Goal: Task Accomplishment & Management: Complete application form

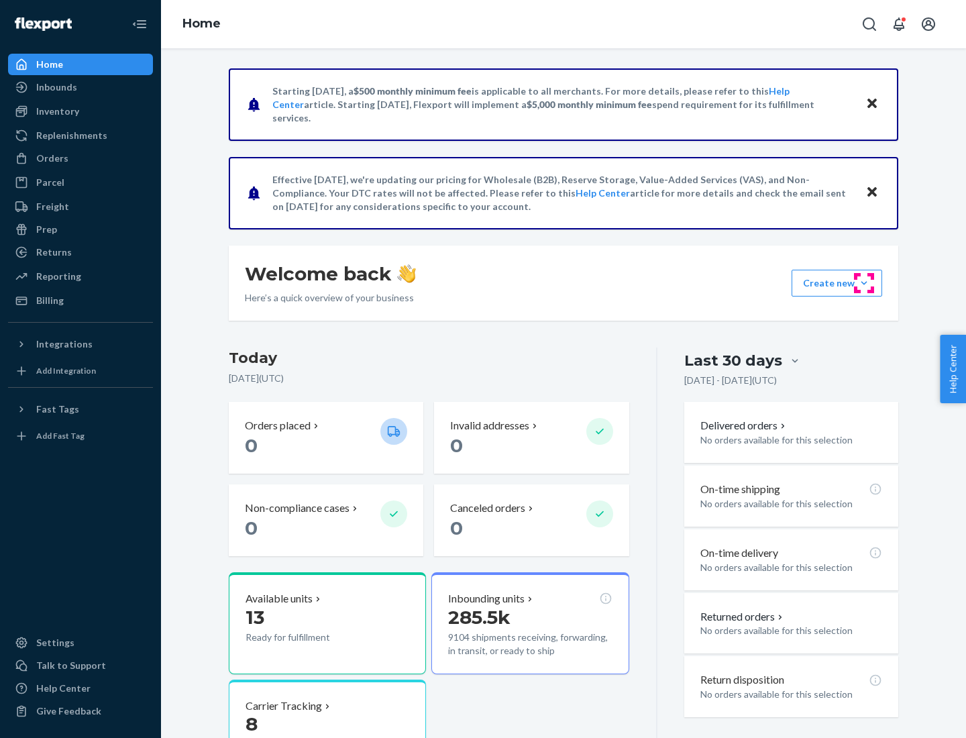
click at [864, 283] on button "Create new Create new inbound Create new order Create new product" at bounding box center [836, 283] width 91 height 27
click at [80, 87] on div "Inbounds" at bounding box center [80, 87] width 142 height 19
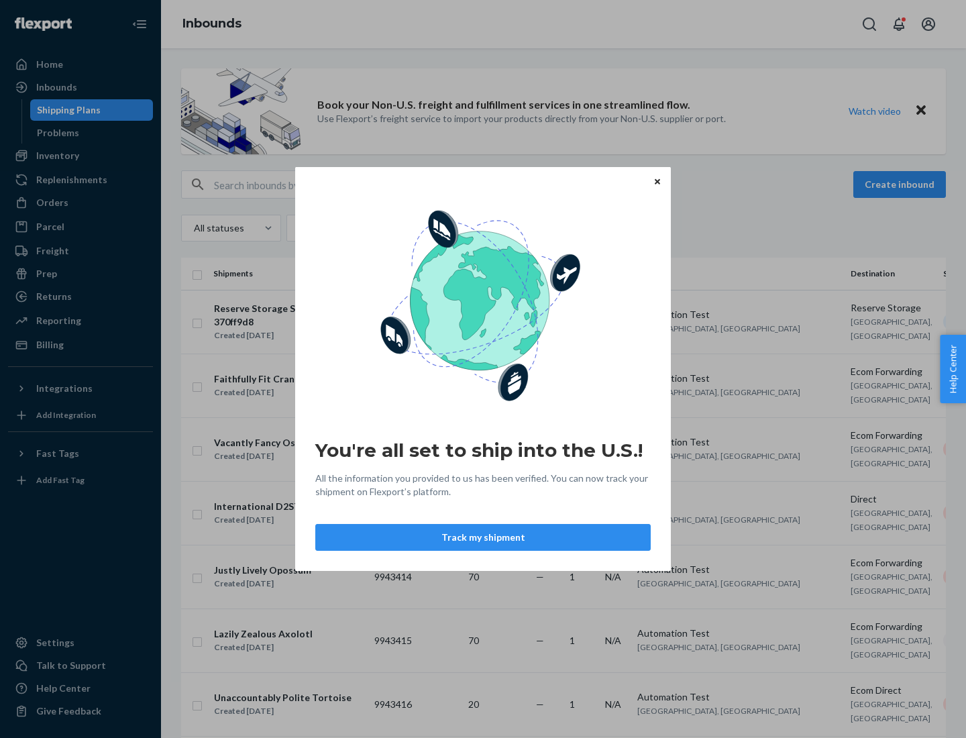
click at [483, 537] on button "Track my shipment" at bounding box center [482, 537] width 335 height 27
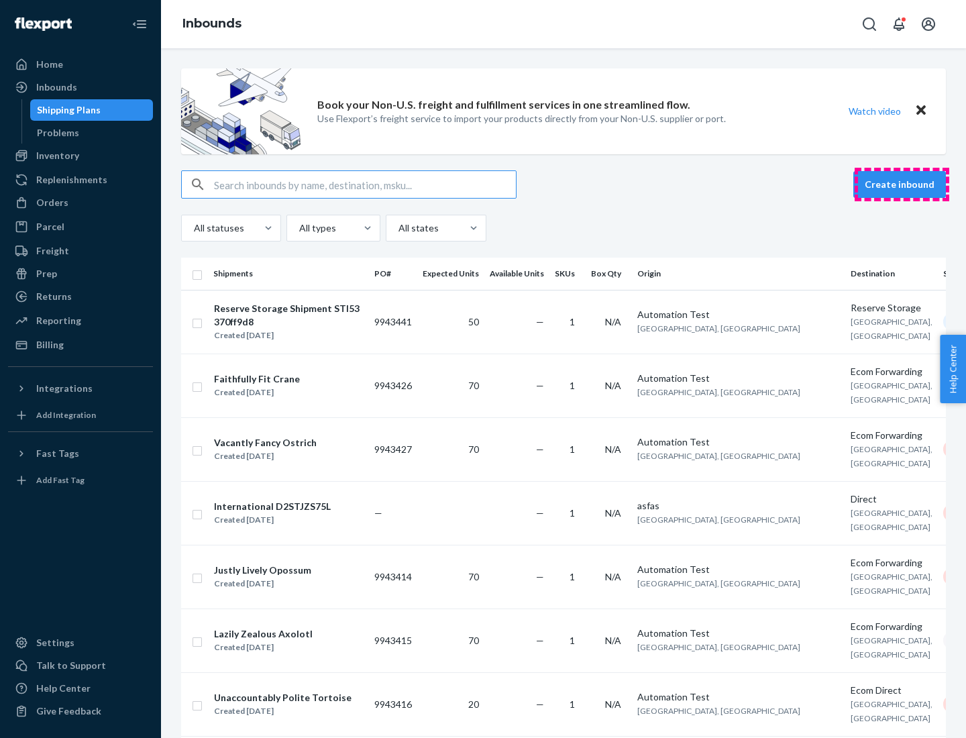
click at [901, 184] on button "Create inbound" at bounding box center [899, 184] width 93 height 27
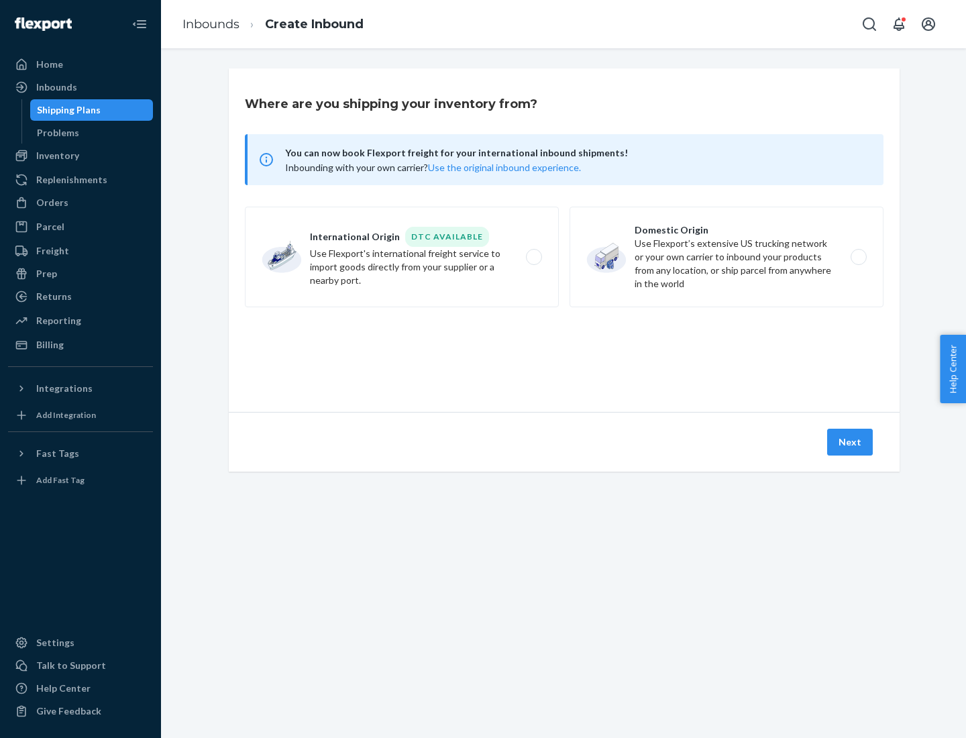
click at [402, 257] on label "International Origin DTC Available Use Flexport's international freight service…" at bounding box center [402, 257] width 314 height 101
click at [533, 257] on input "International Origin DTC Available Use Flexport's international freight service…" at bounding box center [537, 257] width 9 height 9
radio input "true"
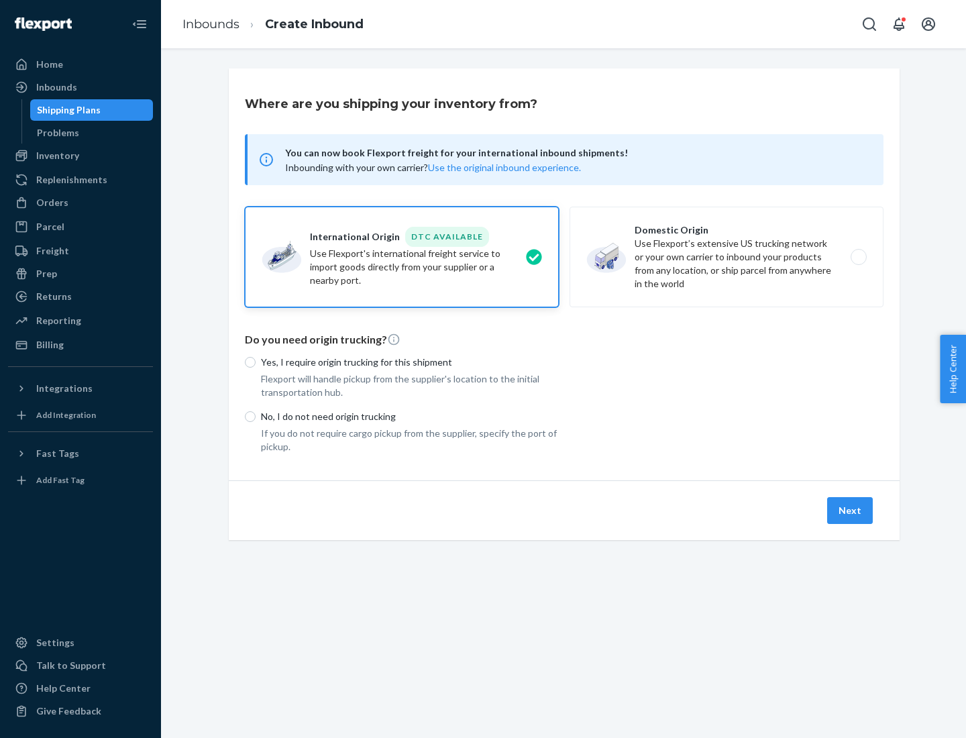
click at [410, 416] on p "No, I do not need origin trucking" at bounding box center [410, 416] width 298 height 13
click at [256, 416] on input "No, I do not need origin trucking" at bounding box center [250, 416] width 11 height 11
radio input "true"
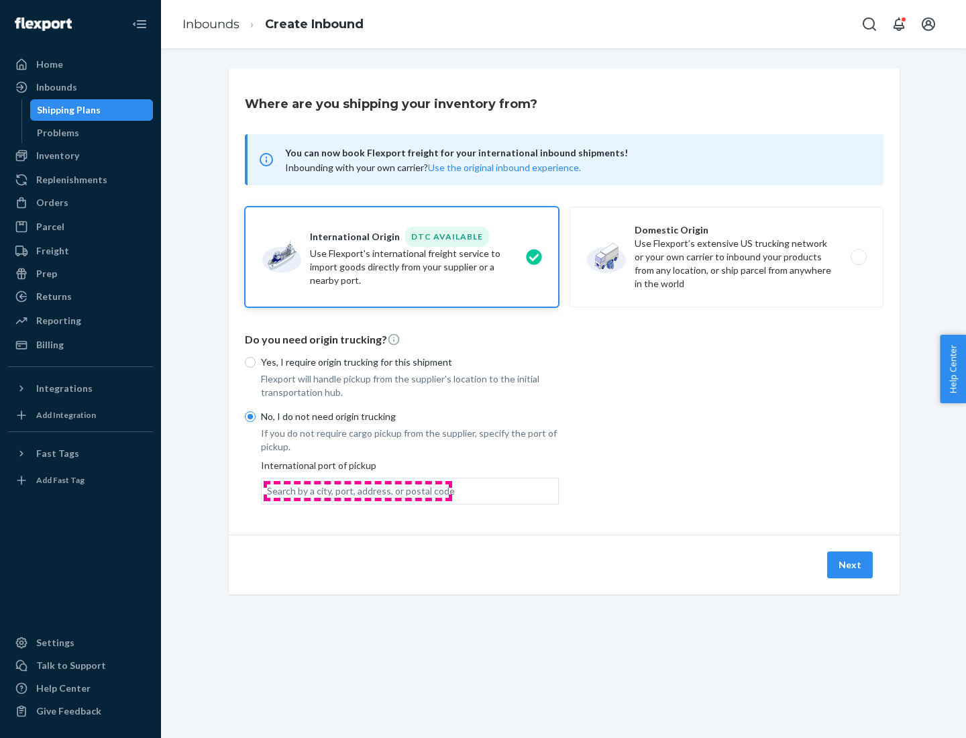
click at [357, 490] on div "Search by a city, port, address, or postal code" at bounding box center [361, 490] width 188 height 13
click at [268, 490] on input "Search by a city, port, address, or postal code" at bounding box center [267, 490] width 1 height 13
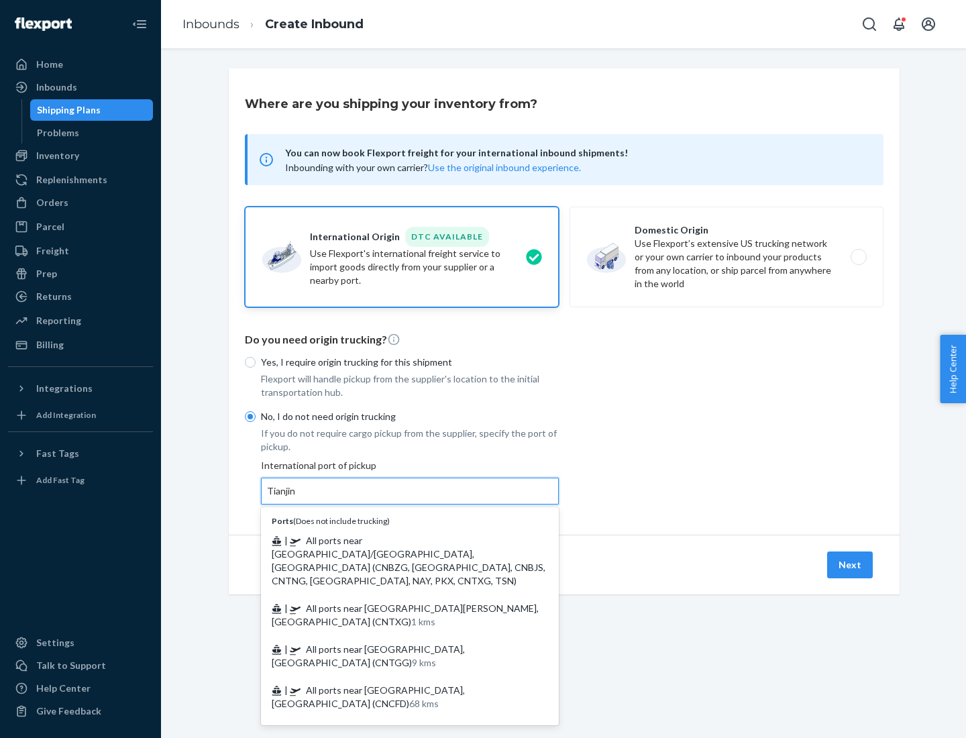
click at [396, 540] on span "| All ports near [GEOGRAPHIC_DATA]/[GEOGRAPHIC_DATA], [GEOGRAPHIC_DATA] (CNBZG,…" at bounding box center [409, 561] width 274 height 52
click at [296, 498] on input "Tianjin" at bounding box center [282, 490] width 30 height 13
type input "All ports near [GEOGRAPHIC_DATA]/[GEOGRAPHIC_DATA], [GEOGRAPHIC_DATA] (CNBZG, […"
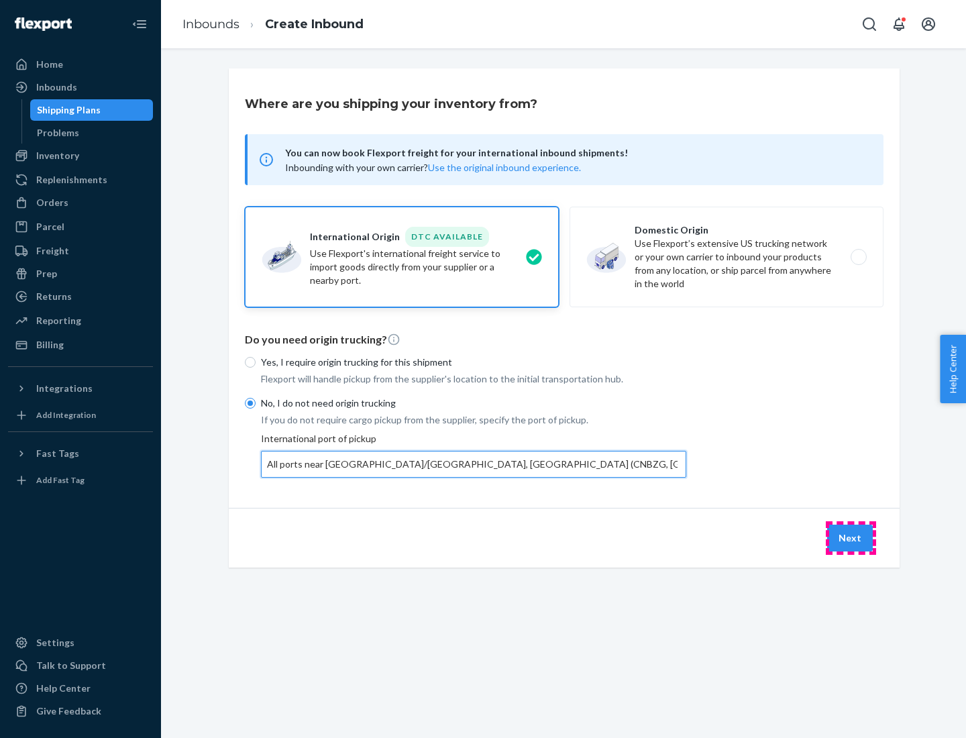
click at [850, 537] on button "Next" at bounding box center [850, 537] width 46 height 27
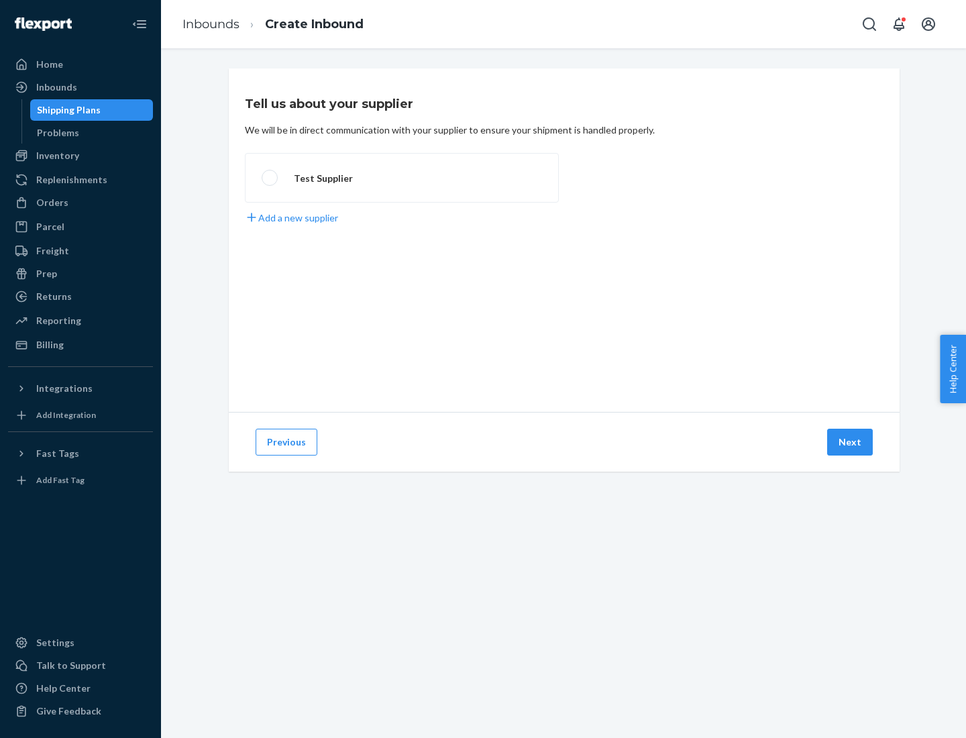
click at [402, 178] on label "Test Supplier" at bounding box center [402, 178] width 314 height 50
click at [270, 178] on input "Test Supplier" at bounding box center [266, 178] width 9 height 9
radio input "true"
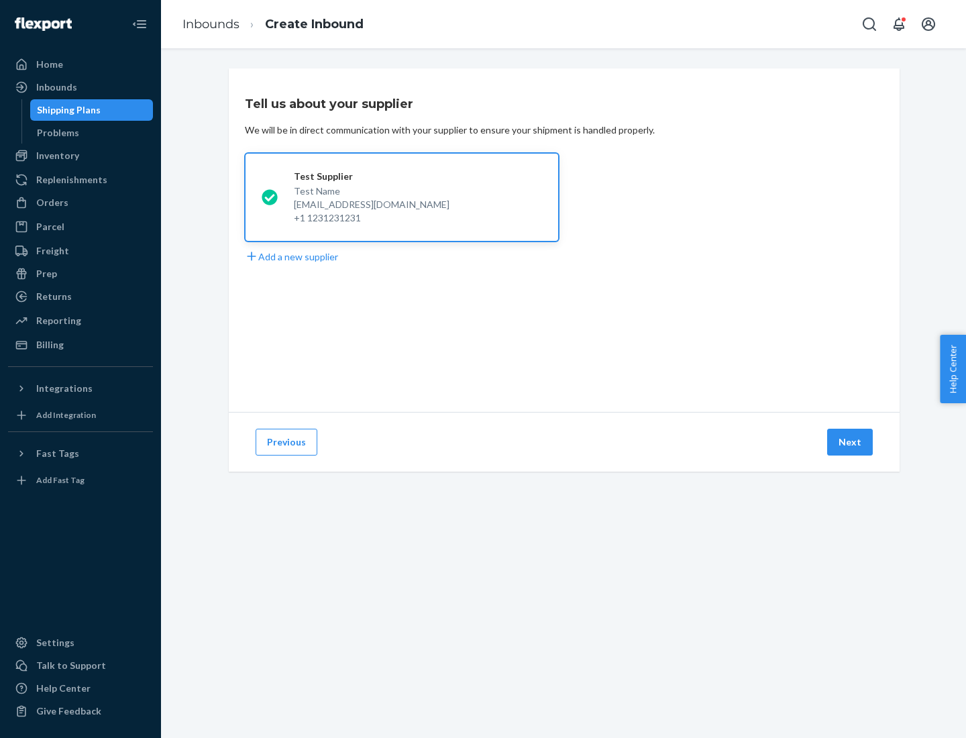
click at [850, 442] on button "Next" at bounding box center [850, 442] width 46 height 27
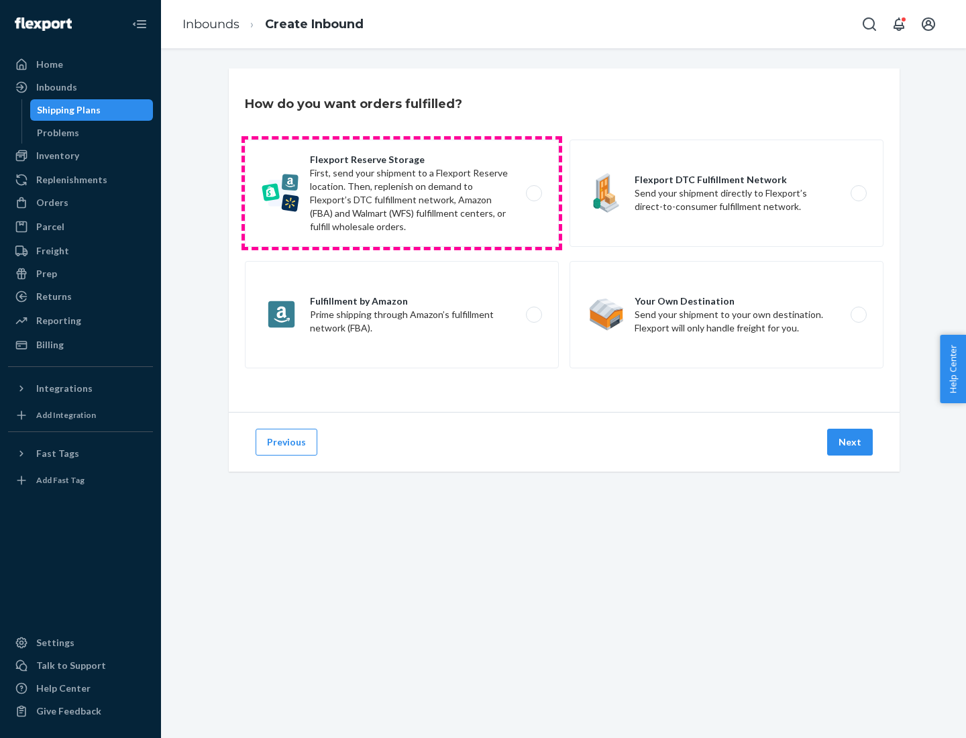
click at [402, 193] on label "Flexport Reserve Storage First, send your shipment to a Flexport Reserve locati…" at bounding box center [402, 192] width 314 height 107
click at [533, 193] on input "Flexport Reserve Storage First, send your shipment to a Flexport Reserve locati…" at bounding box center [537, 193] width 9 height 9
radio input "true"
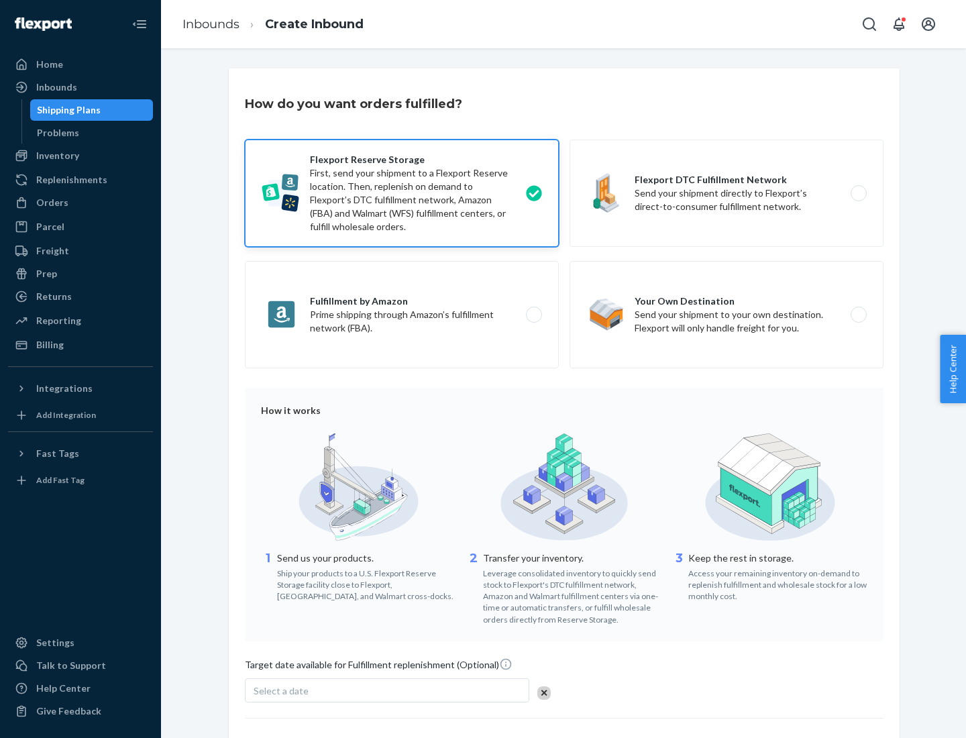
scroll to position [110, 0]
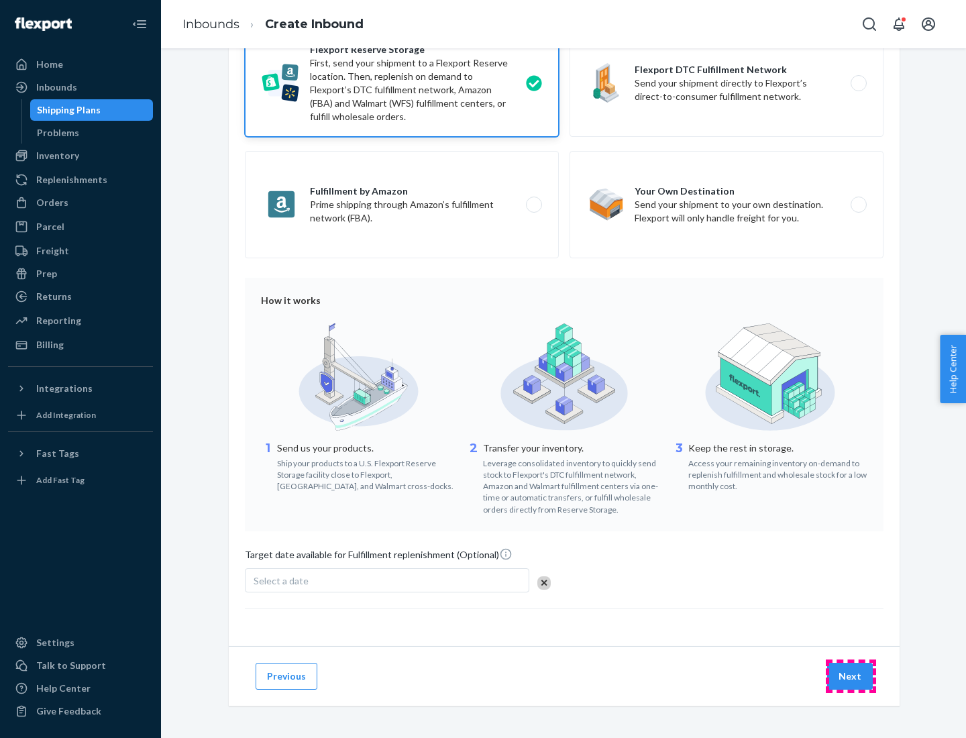
click at [850, 675] on button "Next" at bounding box center [850, 676] width 46 height 27
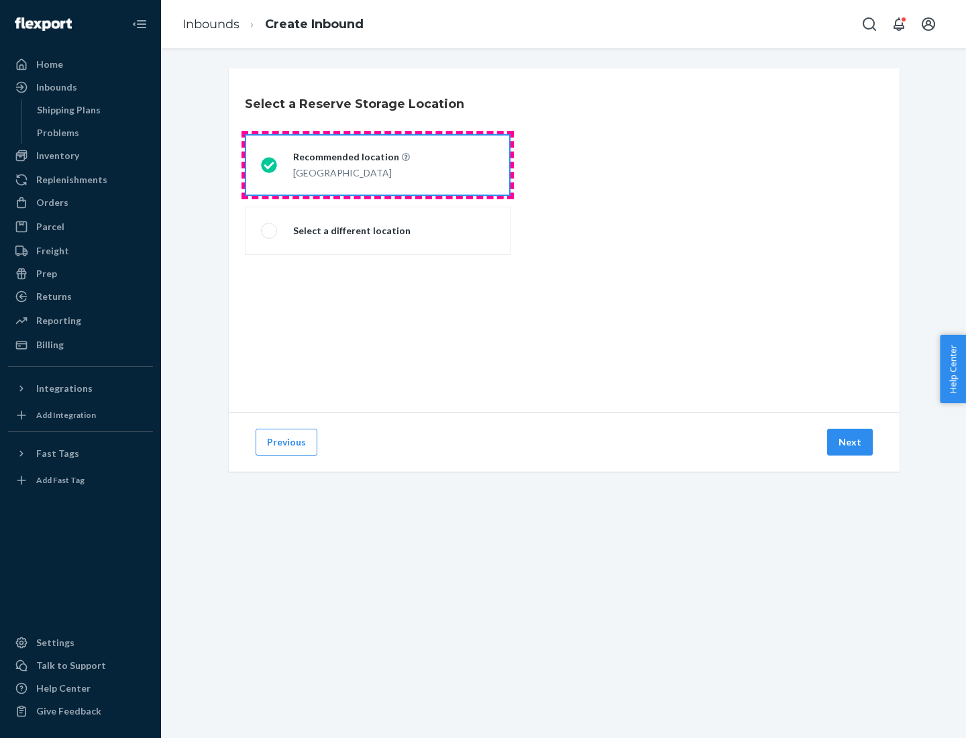
click at [378, 165] on div "[GEOGRAPHIC_DATA]" at bounding box center [351, 172] width 117 height 16
click at [270, 165] on input "Recommended location [GEOGRAPHIC_DATA]" at bounding box center [265, 165] width 9 height 9
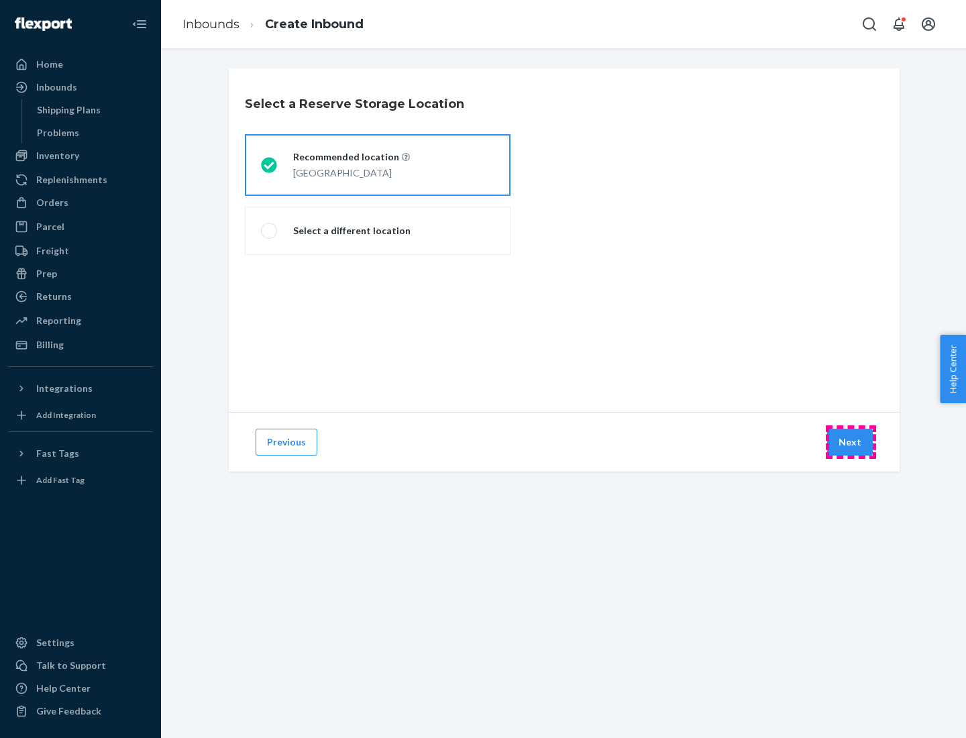
click at [850, 442] on button "Next" at bounding box center [850, 442] width 46 height 27
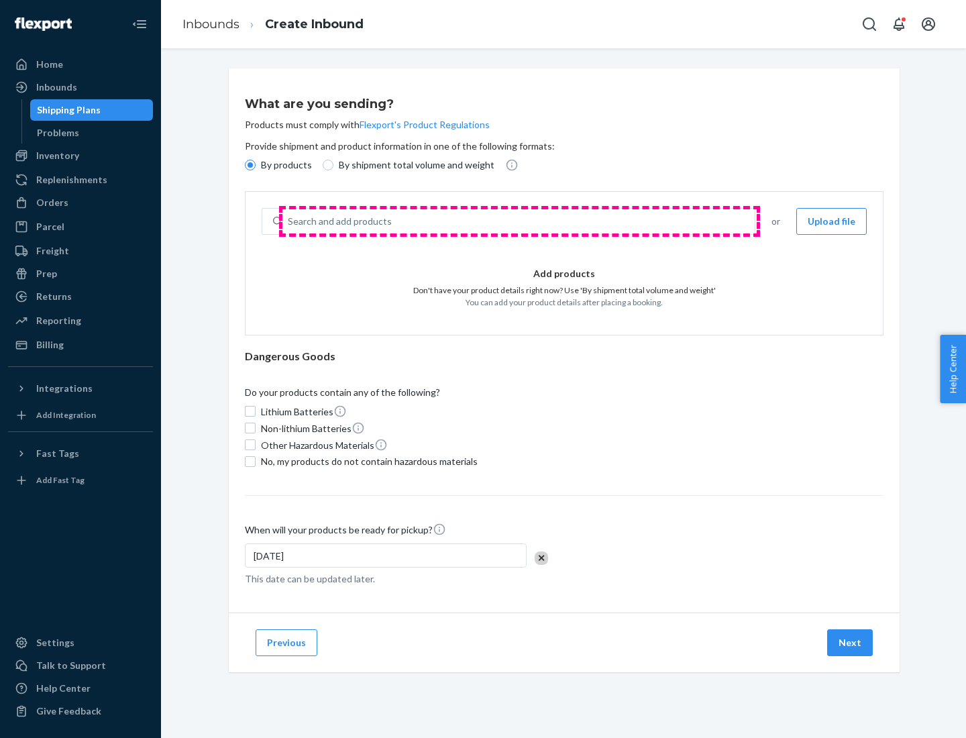
click at [519, 221] on div "Search and add products" at bounding box center [518, 221] width 472 height 24
click at [289, 221] on input "Search and add products" at bounding box center [288, 221] width 1 height 13
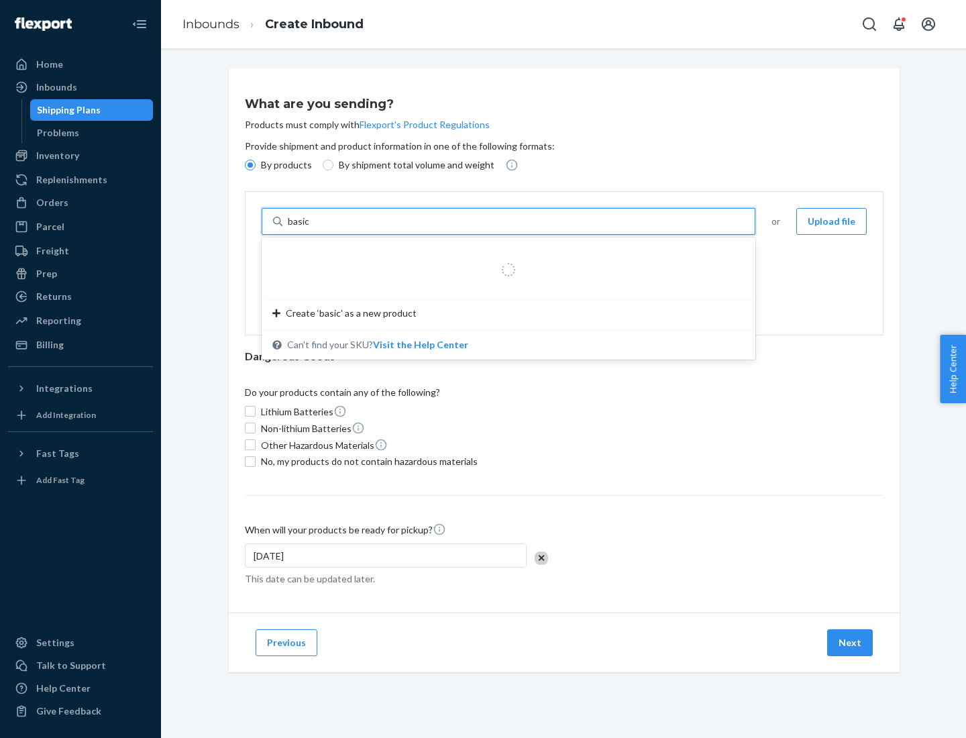
type input "basic"
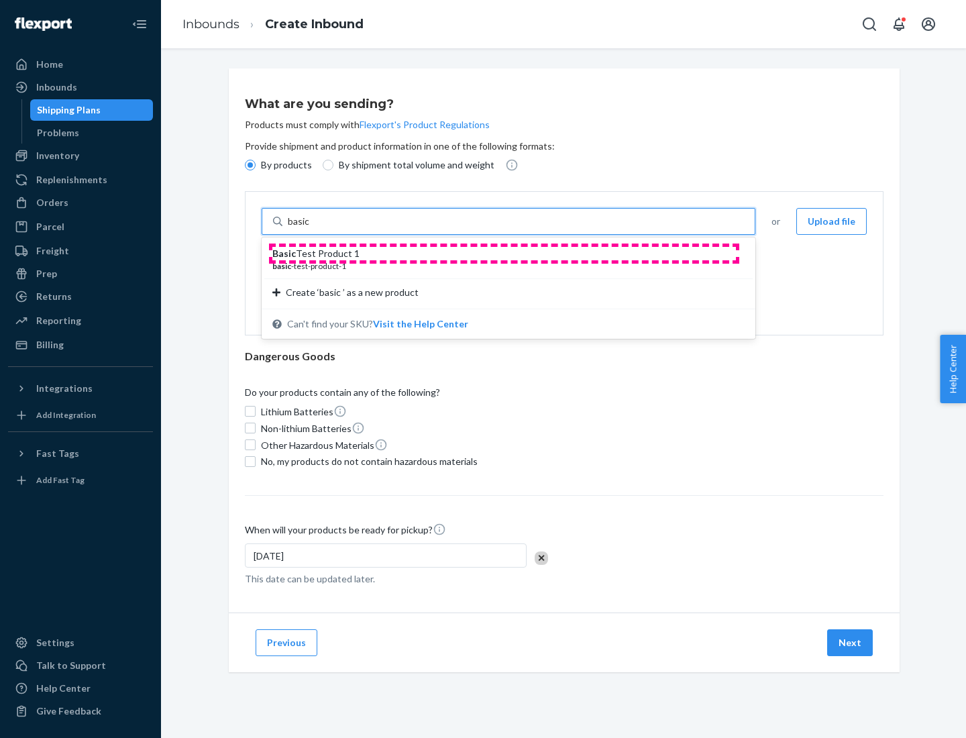
click at [504, 254] on div "Basic Test Product 1" at bounding box center [502, 253] width 461 height 13
click at [312, 228] on input "basic" at bounding box center [300, 221] width 24 height 13
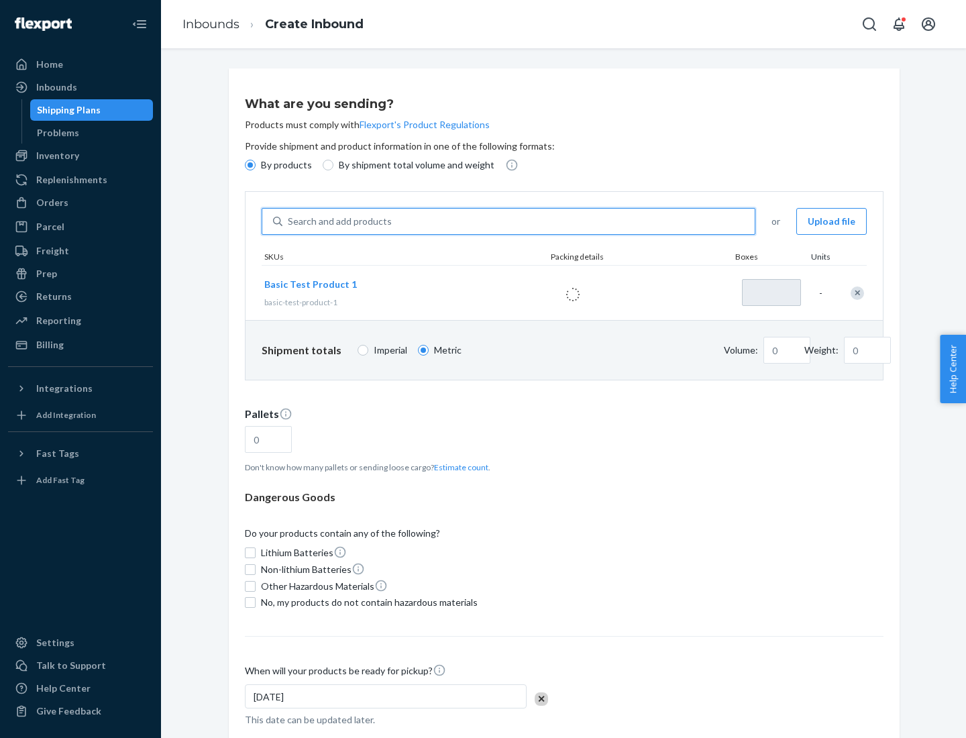
type input "1"
type input "1.09"
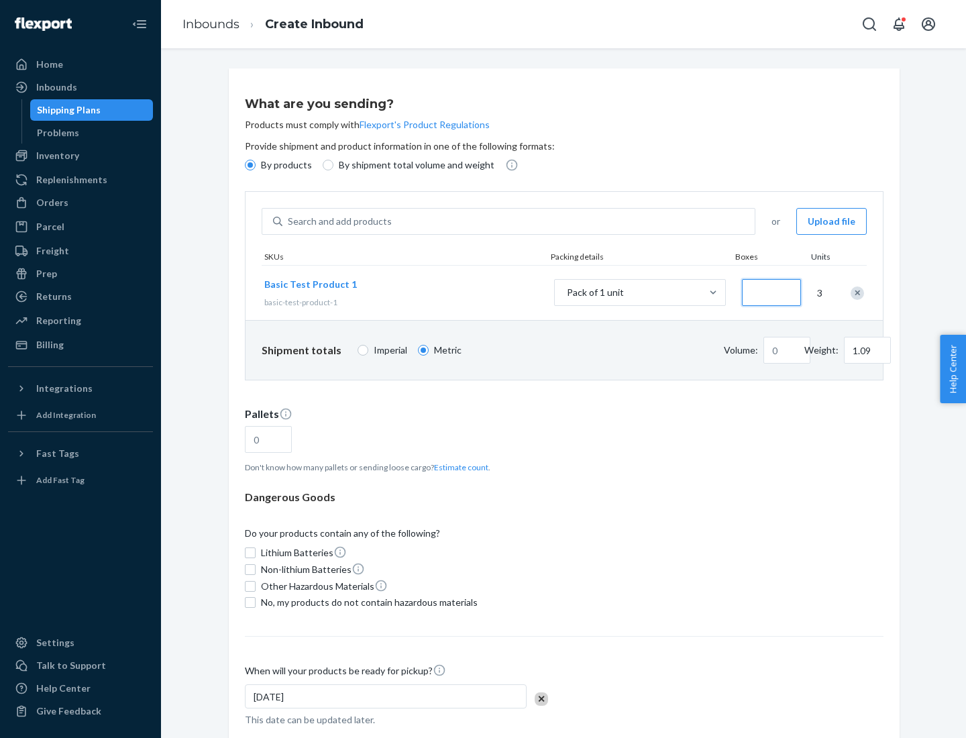
type input "3"
type input "3.27"
type input "30"
type input "0.01"
type input "32.66"
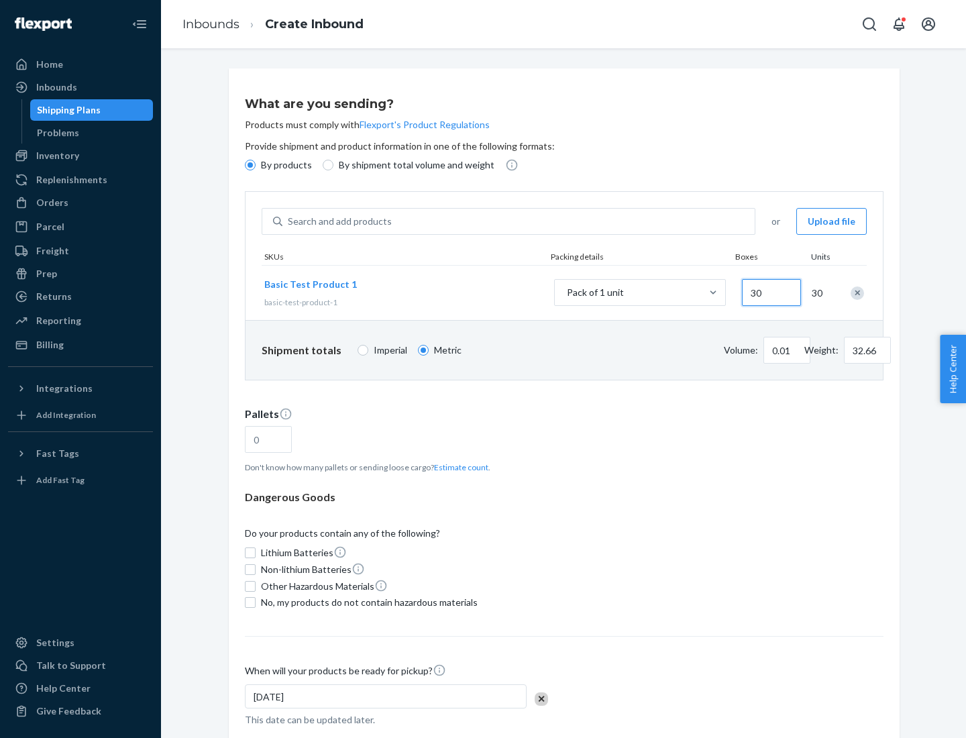
type input "300"
type input "0.07"
type input "326.59"
type input "3000"
type input "0.68"
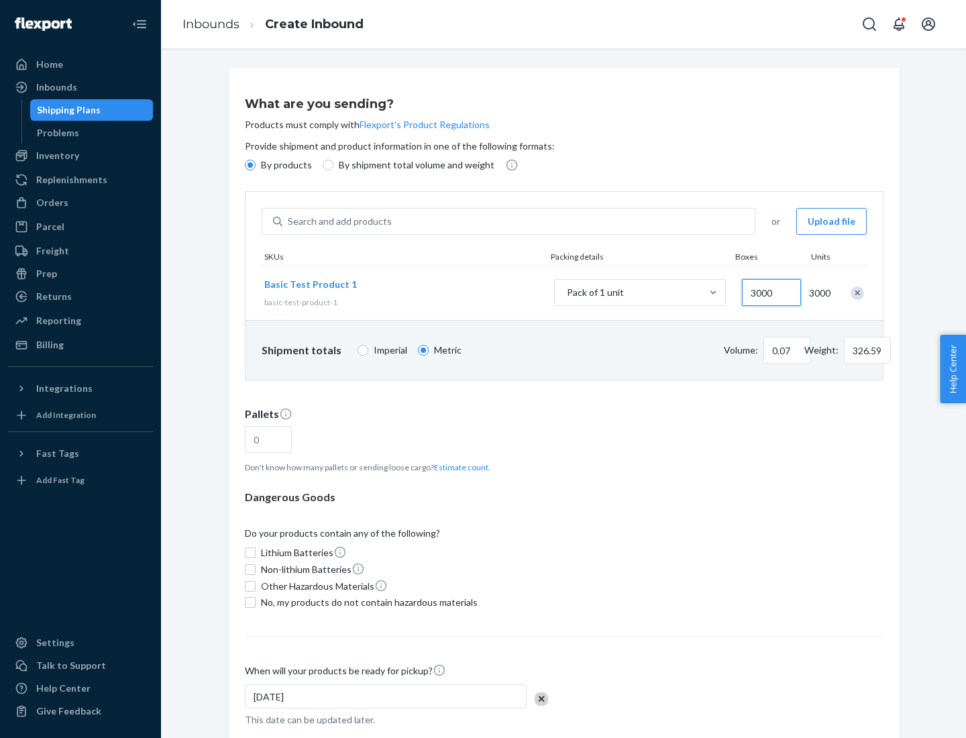
type input "3265.86"
type input "1.09"
type input "1"
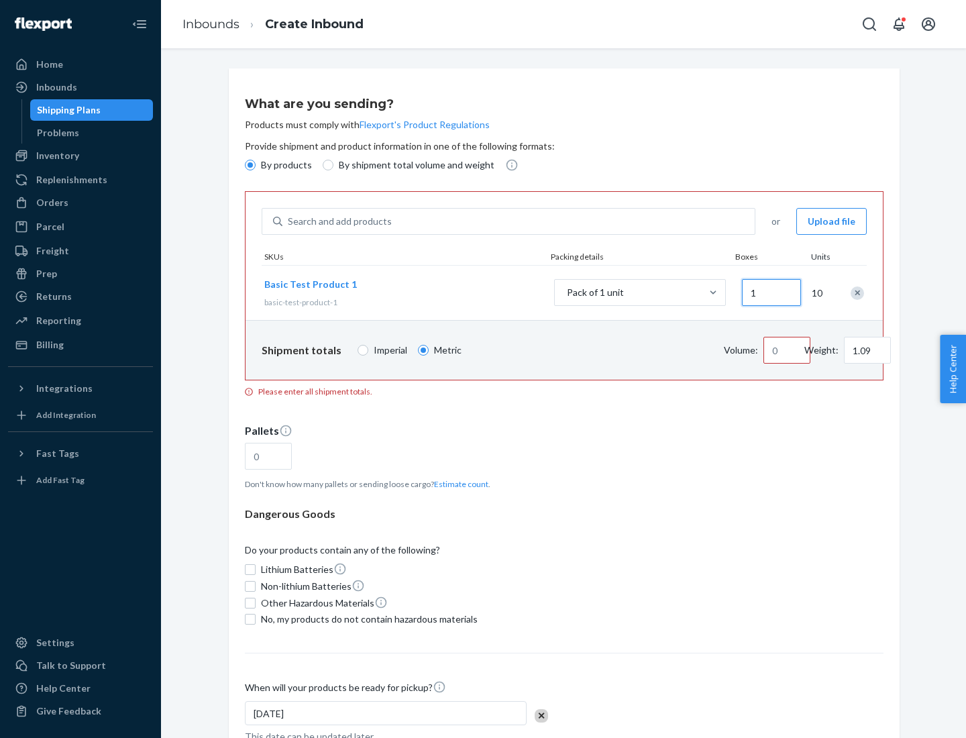
type input "10.89"
type input "100"
type input "0.02"
type input "108.86"
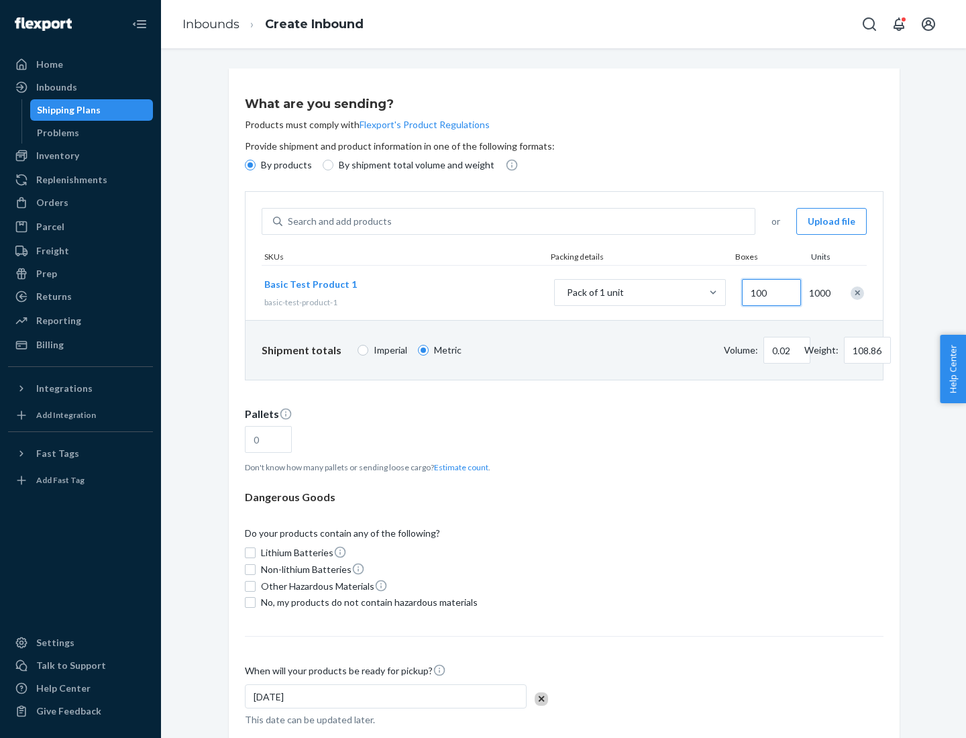
type input "1000"
type input "0.23"
type input "1088.62"
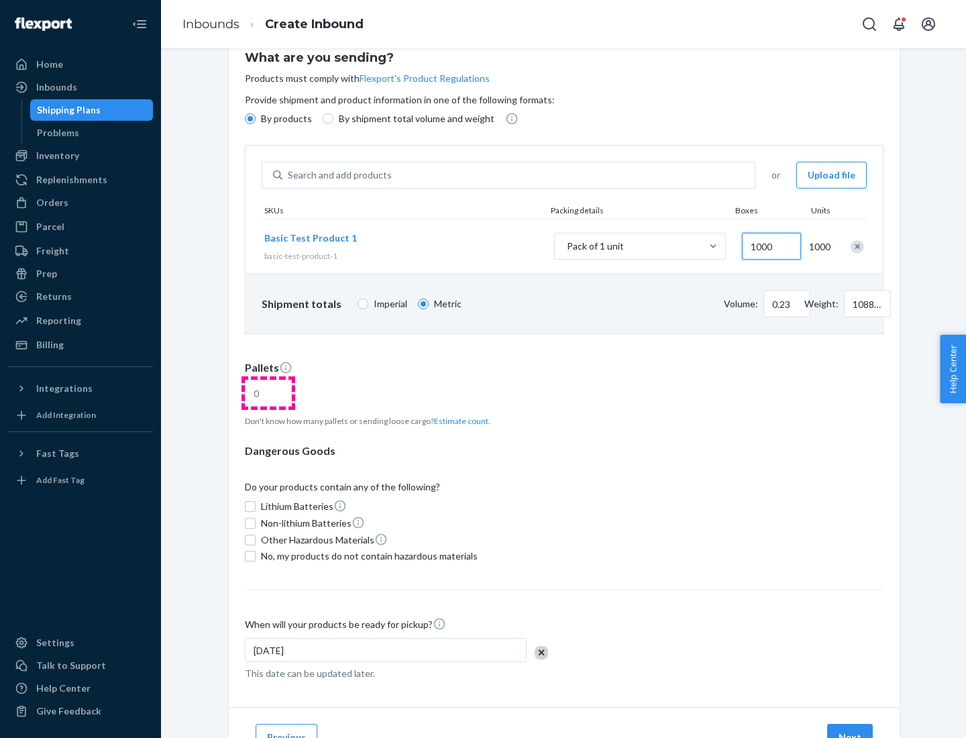
type input "1000"
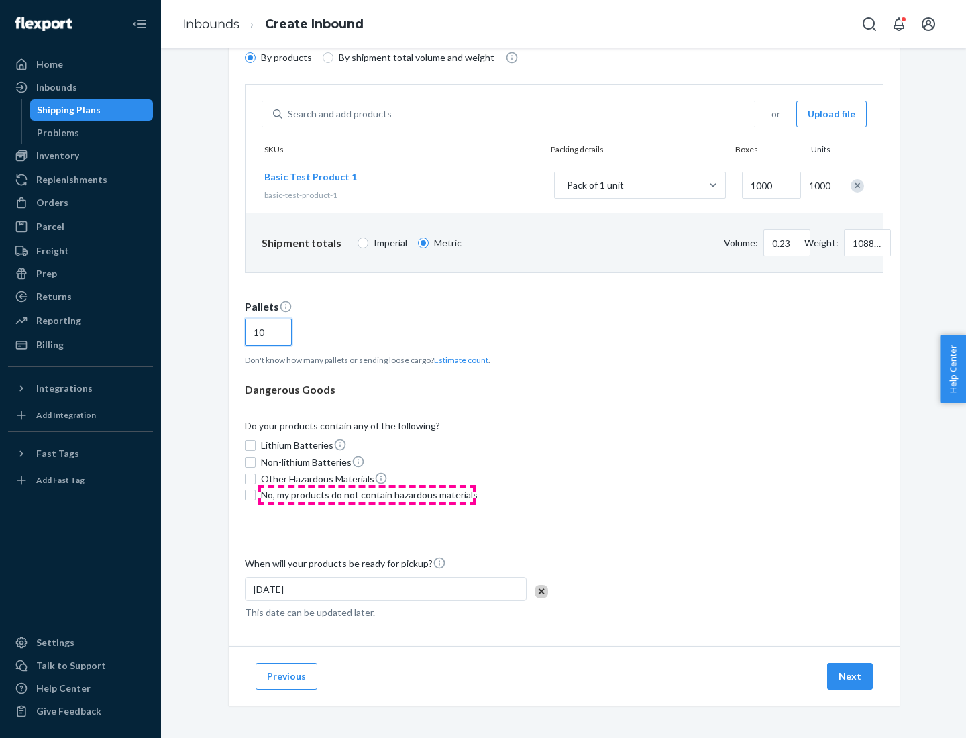
type input "10"
click at [367, 495] on span "No, my products do not contain hazardous materials" at bounding box center [369, 494] width 217 height 13
click at [256, 495] on input "No, my products do not contain hazardous materials" at bounding box center [250, 495] width 11 height 11
checkbox input "true"
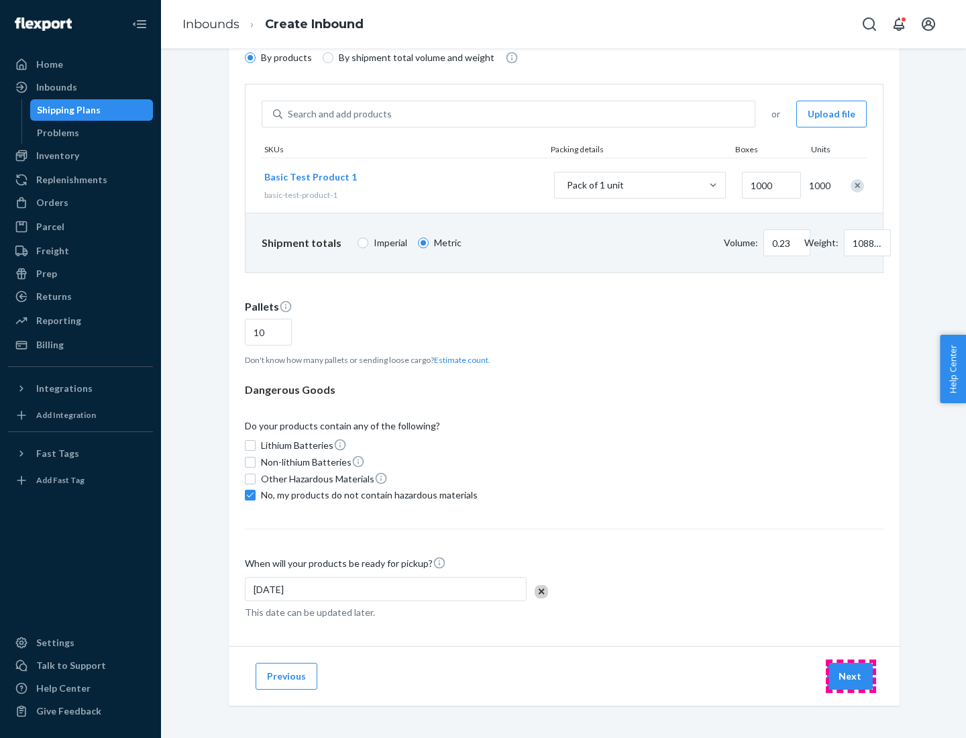
click at [850, 676] on button "Next" at bounding box center [850, 676] width 46 height 27
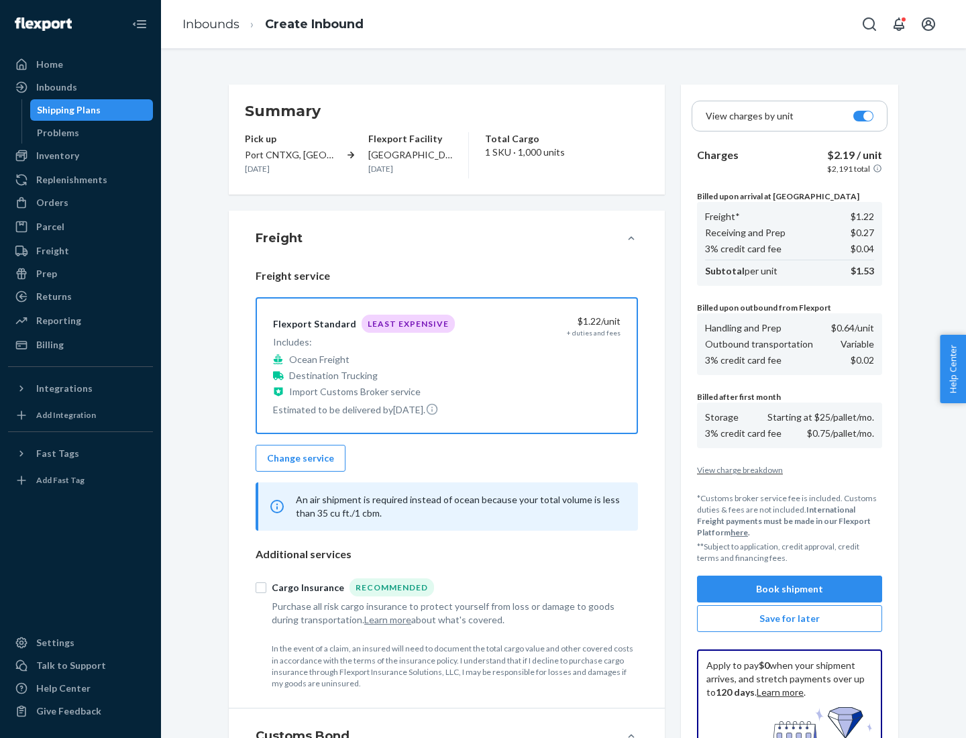
scroll to position [196, 0]
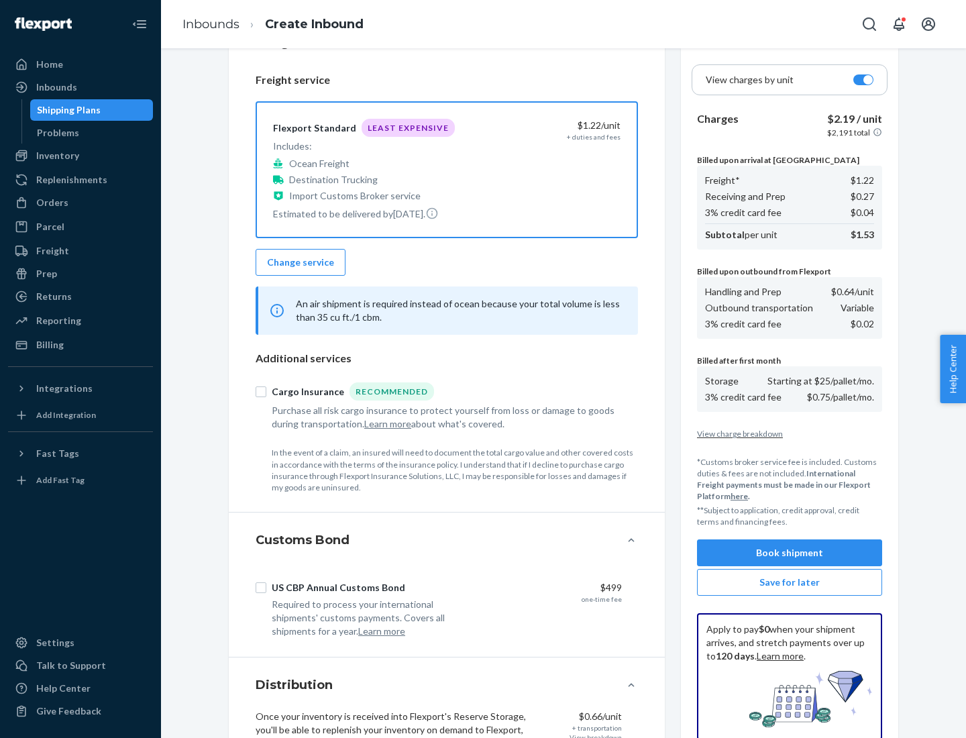
click at [789, 553] on button "Book shipment" at bounding box center [789, 552] width 185 height 27
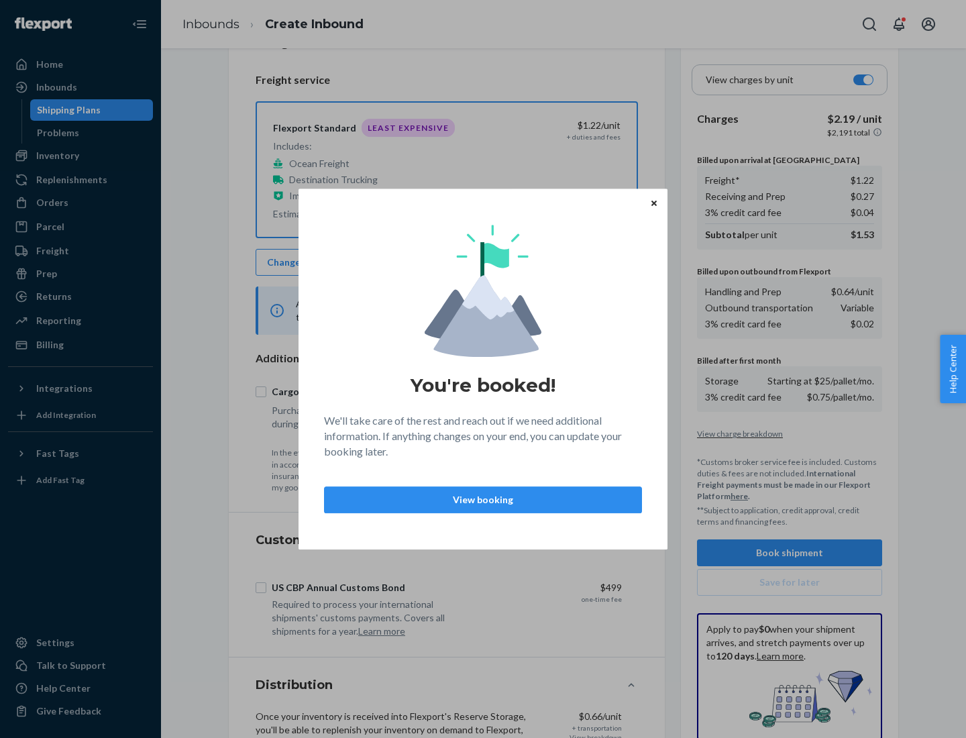
click at [483, 499] on p "View booking" at bounding box center [482, 499] width 295 height 13
